Goal: Task Accomplishment & Management: Manage account settings

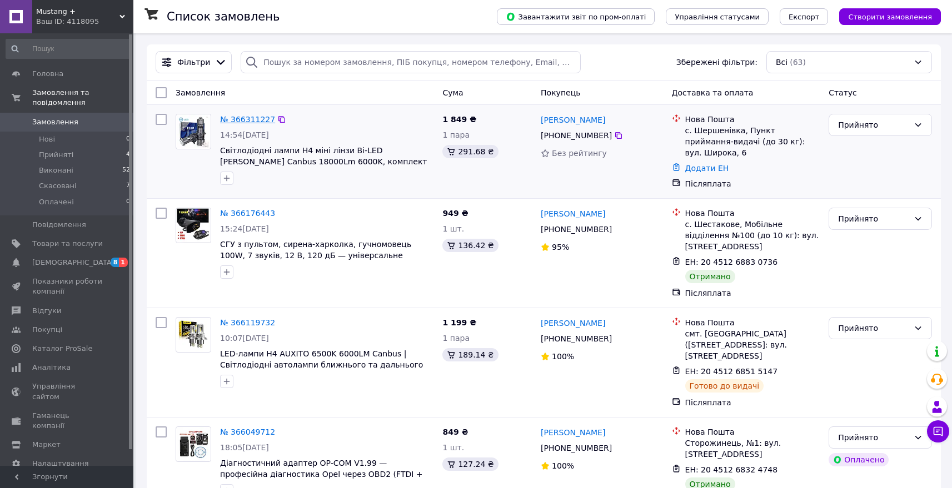
click at [260, 117] on link "№ 366311227" at bounding box center [247, 119] width 55 height 9
click at [887, 221] on div "Прийнято" at bounding box center [879, 219] width 103 height 22
click at [887, 235] on li "Виконано" at bounding box center [880, 238] width 102 height 20
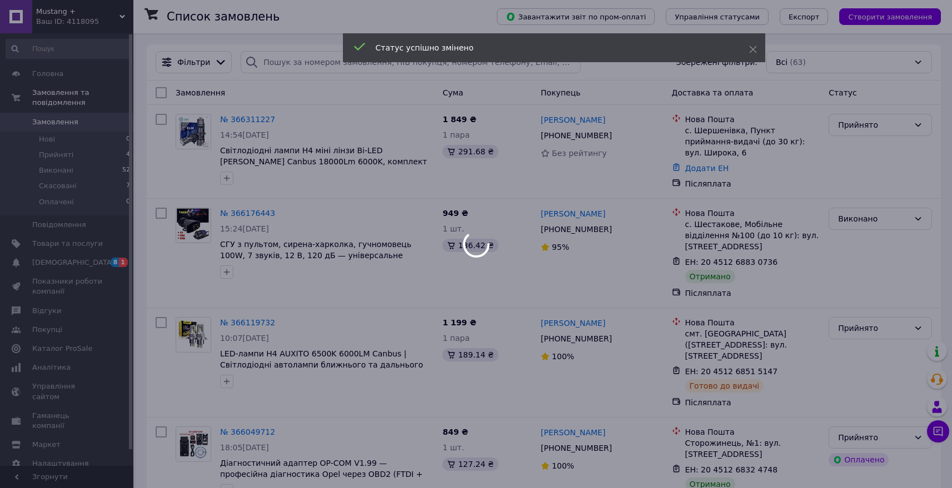
click at [881, 411] on div at bounding box center [476, 244] width 952 height 488
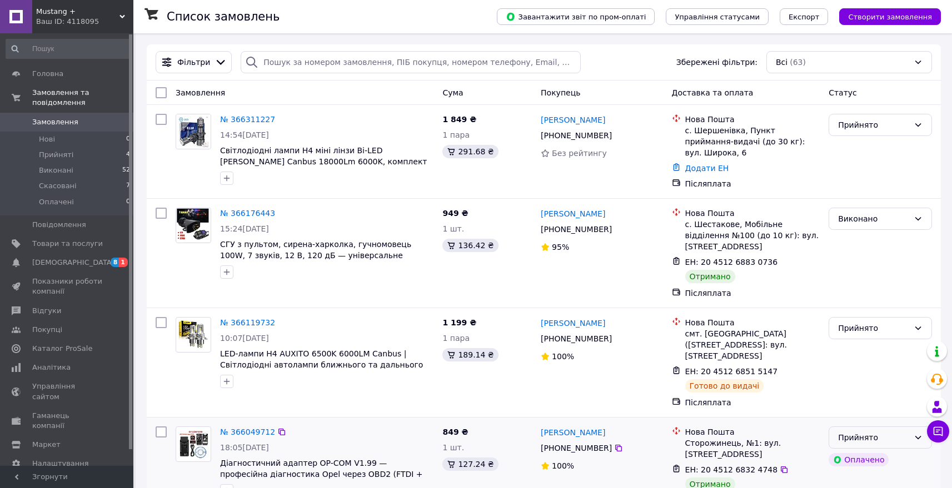
click at [871, 432] on div "Прийнято" at bounding box center [873, 438] width 71 height 12
click at [875, 433] on li "Виконано" at bounding box center [880, 435] width 102 height 20
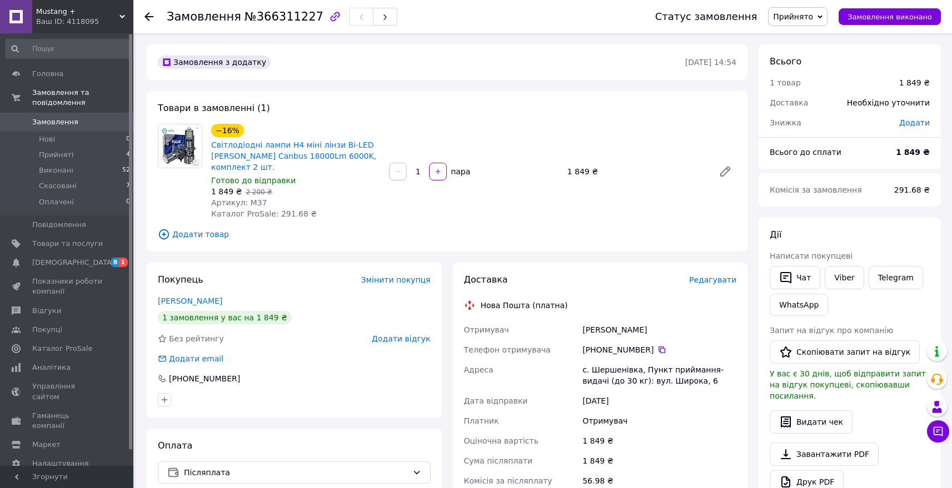
scroll to position [236, 0]
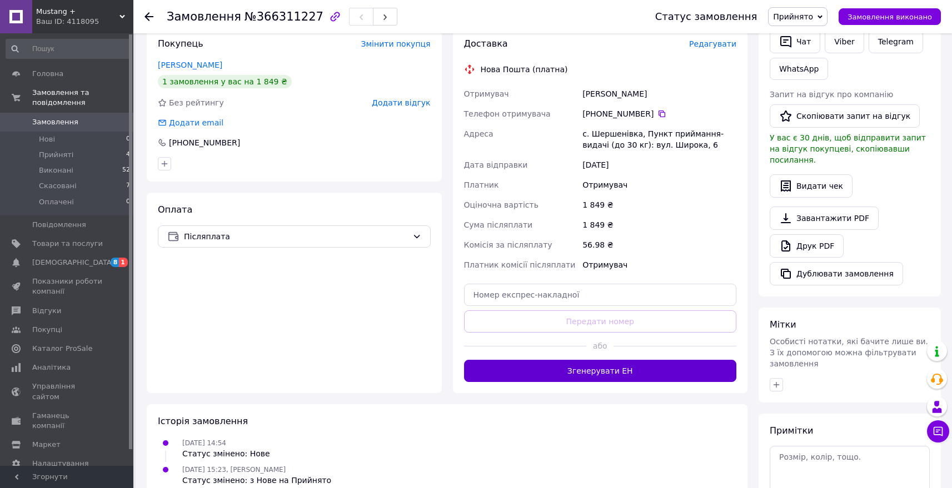
click at [611, 371] on button "Згенерувати ЕН" at bounding box center [600, 371] width 273 height 22
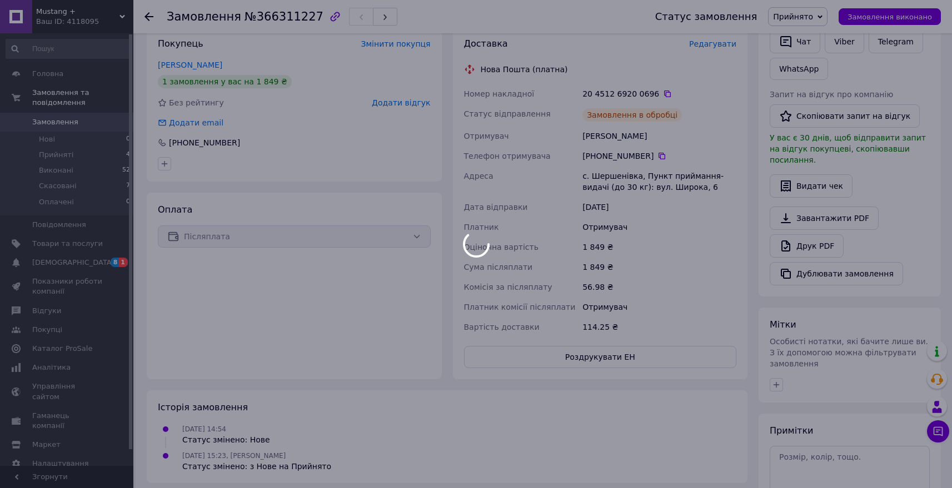
click at [662, 88] on div at bounding box center [476, 244] width 952 height 488
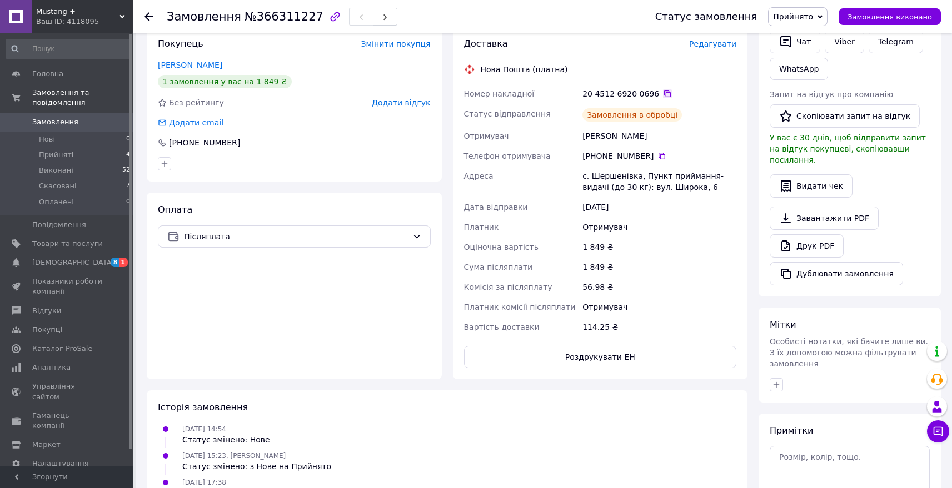
click at [664, 92] on icon at bounding box center [667, 94] width 7 height 7
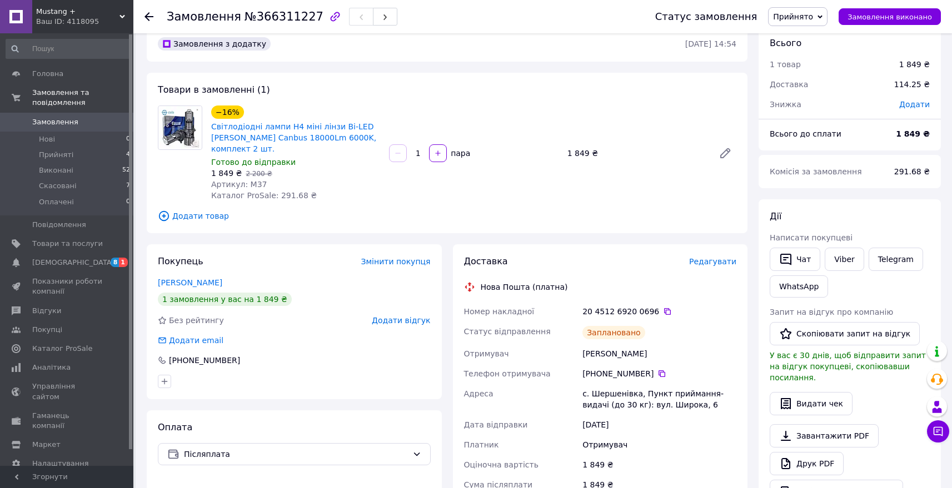
scroll to position [0, 0]
